Goal: Navigation & Orientation: Find specific page/section

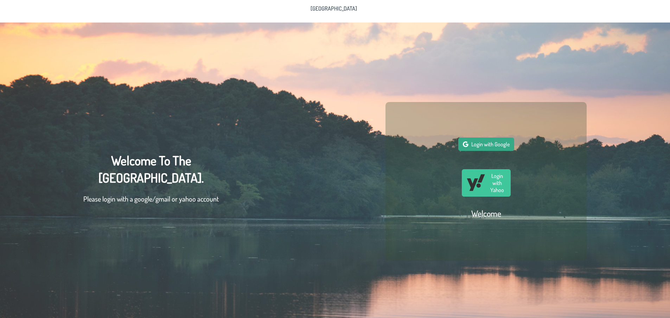
click at [479, 147] on span "Login with Google" at bounding box center [490, 144] width 38 height 7
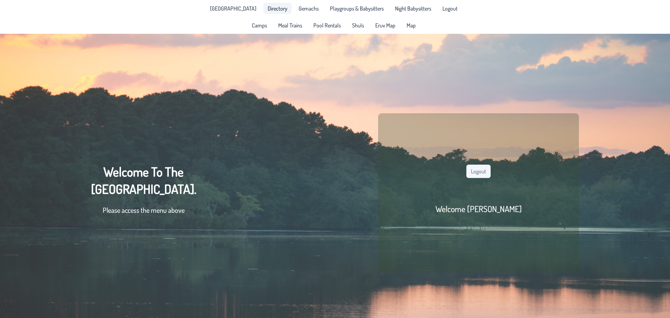
click at [268, 11] on span "Directory" at bounding box center [278, 9] width 20 height 6
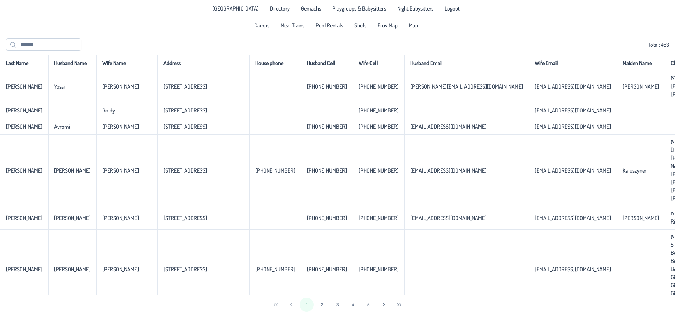
scroll to position [35, 0]
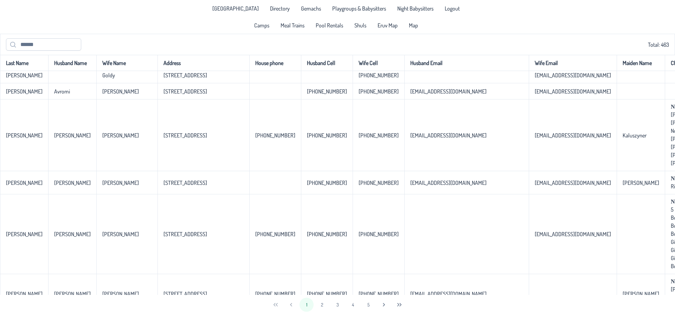
click at [315, 305] on span "1 2 3 4 5" at bounding box center [338, 305] width 76 height 14
click at [319, 304] on button "2" at bounding box center [322, 305] width 14 height 14
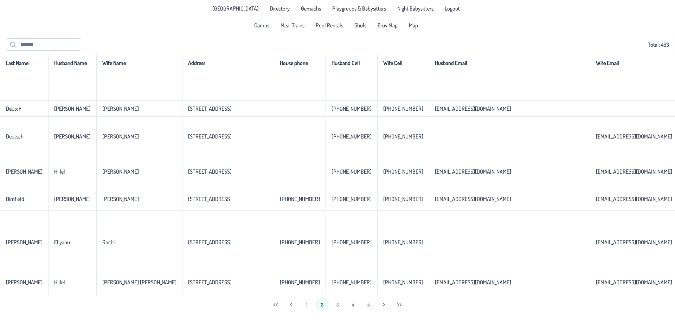
scroll to position [223, 0]
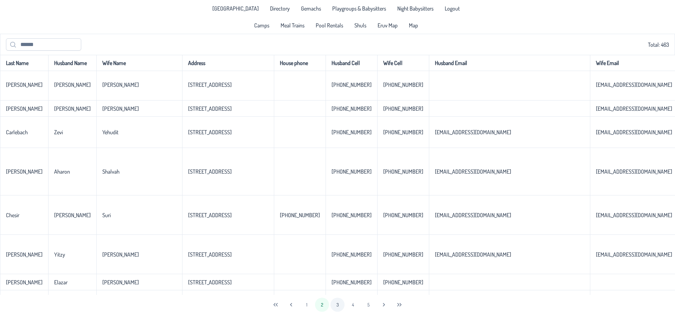
click at [336, 305] on button "3" at bounding box center [337, 305] width 14 height 14
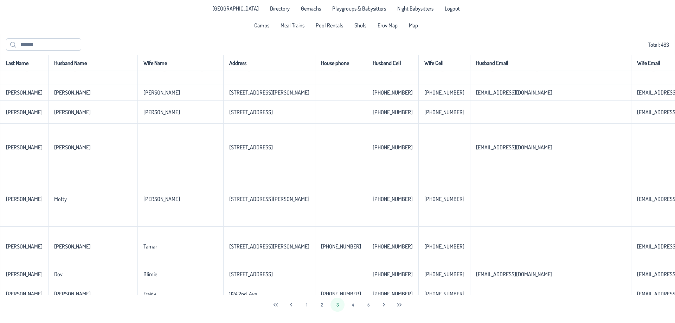
scroll to position [0, 0]
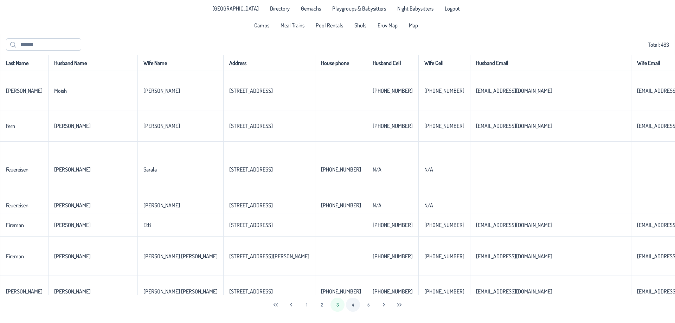
click at [356, 305] on button "4" at bounding box center [353, 305] width 14 height 14
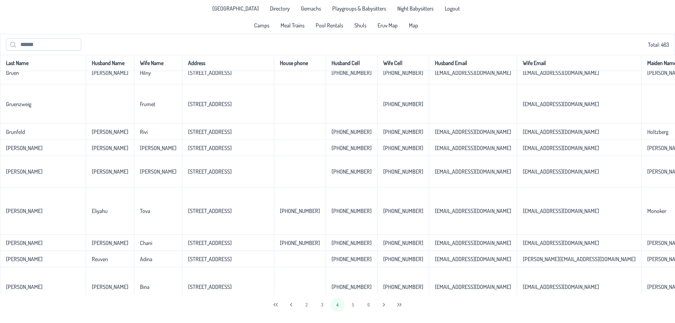
scroll to position [1185, 0]
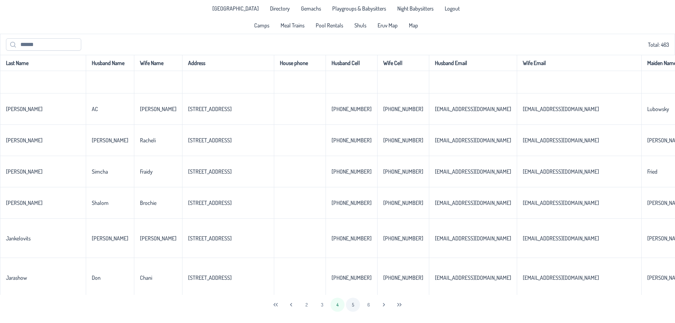
click at [353, 304] on button "5" at bounding box center [353, 305] width 14 height 14
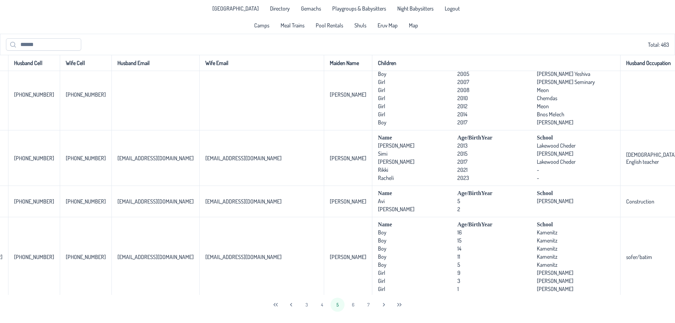
scroll to position [626, 368]
